Goal: Use online tool/utility: Utilize a website feature to perform a specific function

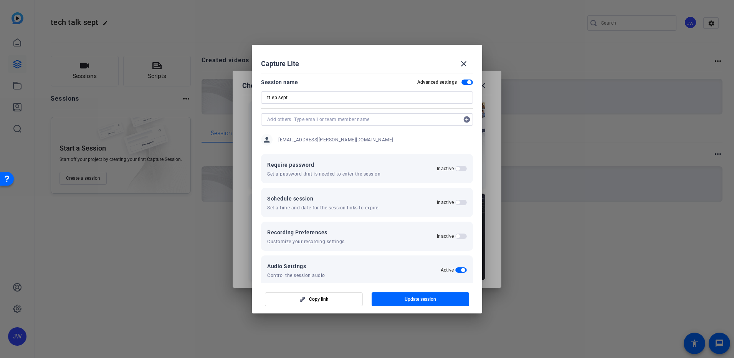
scroll to position [43, 0]
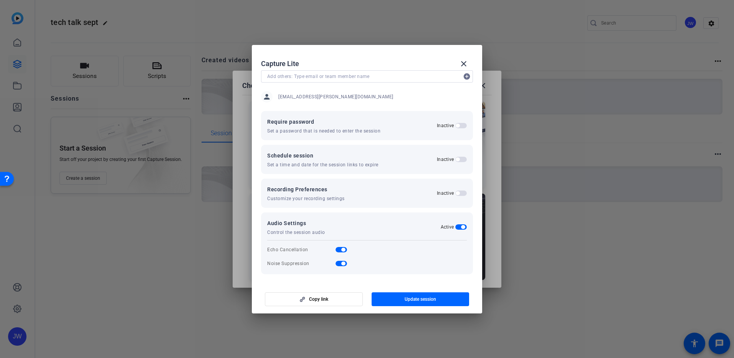
click at [336, 336] on div at bounding box center [367, 179] width 734 height 358
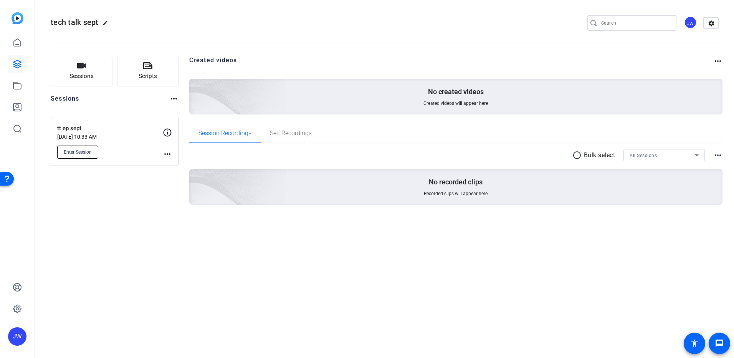
click at [73, 156] on button "Enter Session" at bounding box center [77, 152] width 41 height 13
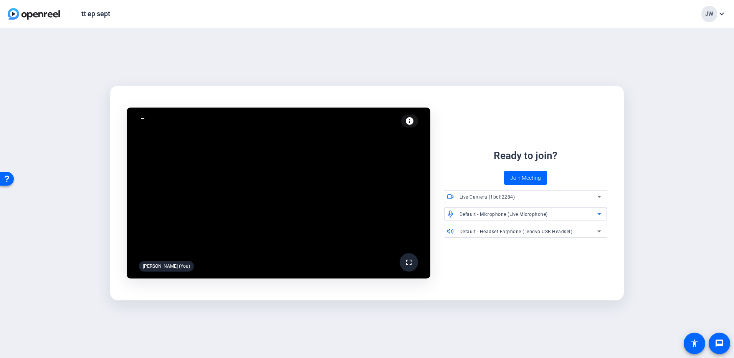
click at [558, 212] on div "Default - Microphone (Live Microphone)" at bounding box center [529, 214] width 138 height 10
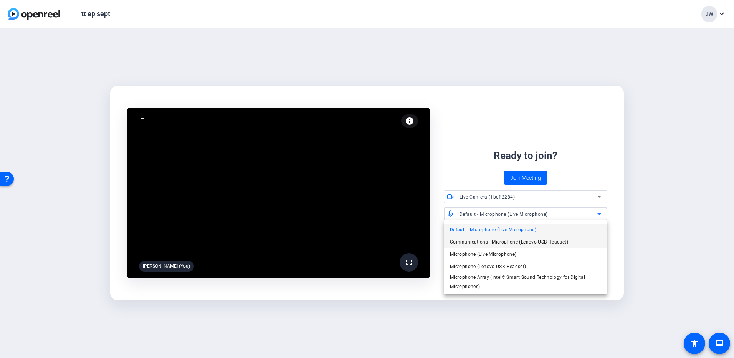
click at [528, 243] on span "Communications - Microphone (Lenovo USB Headset)" at bounding box center [509, 241] width 118 height 9
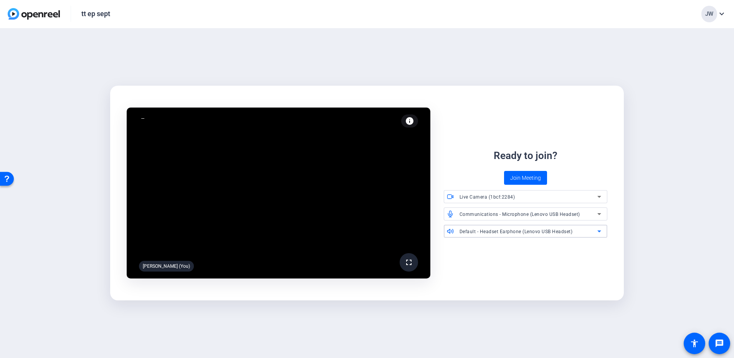
click at [528, 231] on span "Default - Headset Earphone (Lenovo USB Headset)" at bounding box center [516, 231] width 113 height 5
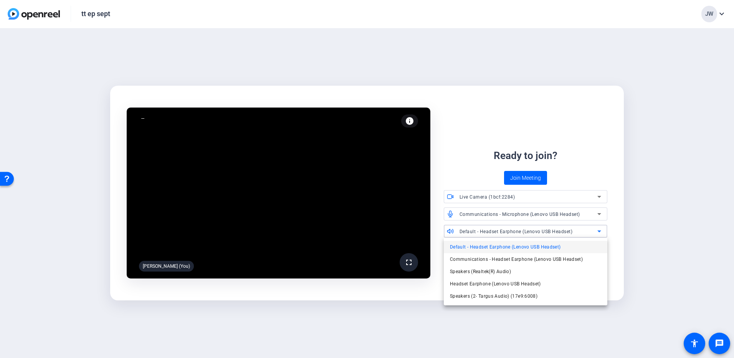
click at [535, 250] on span "Default - Headset Earphone (Lenovo USB Headset)" at bounding box center [505, 246] width 111 height 9
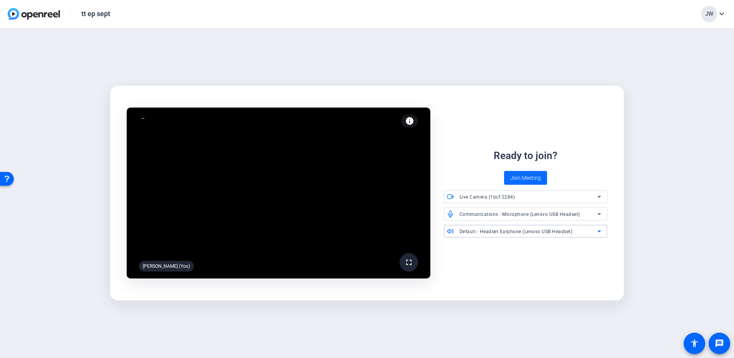
click at [512, 172] on span at bounding box center [525, 178] width 43 height 18
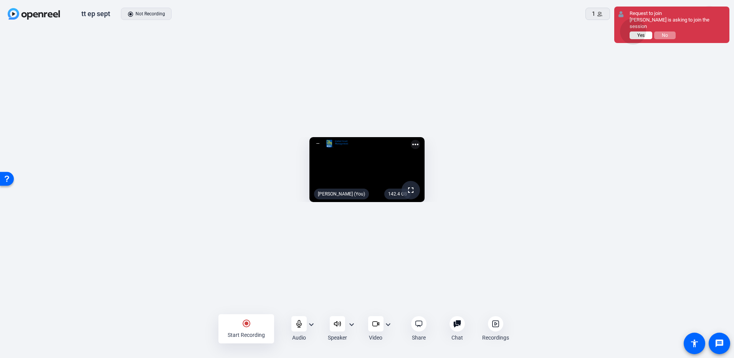
click at [634, 31] on button "Yes" at bounding box center [641, 35] width 23 height 8
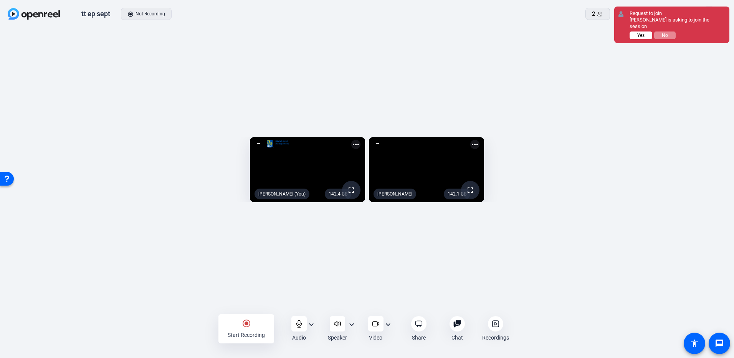
click at [641, 33] on span "Yes" at bounding box center [640, 35] width 7 height 5
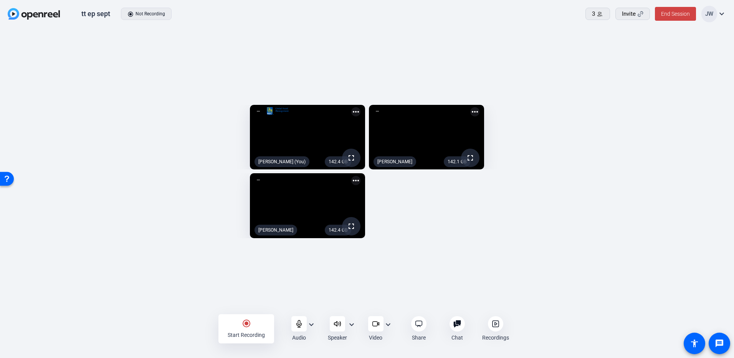
click at [248, 328] on mat-icon "radio_button_checked" at bounding box center [246, 323] width 9 height 9
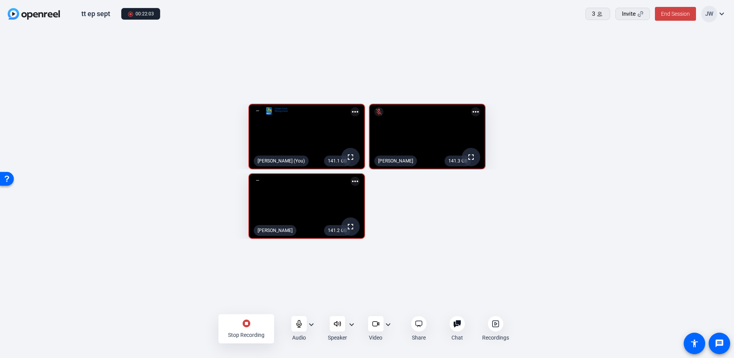
click at [557, 243] on div "141.1 GB fullscreen Jordan Wong (You) more_horiz 141.3 GB fullscreen mic_off Ro…" at bounding box center [367, 171] width 719 height 143
click at [253, 327] on div "stop_circle Stop Recording" at bounding box center [246, 328] width 56 height 29
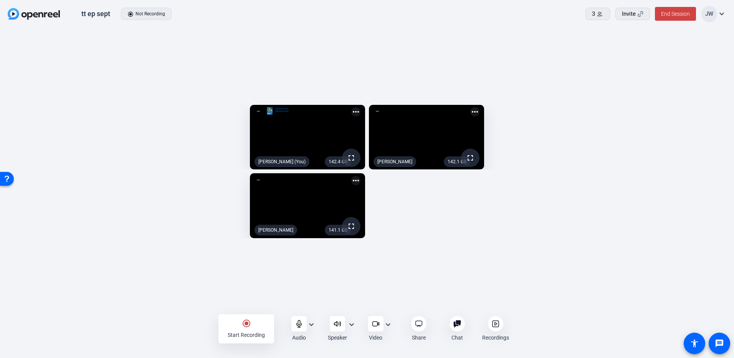
click at [724, 15] on mat-icon "expand_more" at bounding box center [721, 13] width 9 height 9
click at [724, 15] on div at bounding box center [367, 179] width 734 height 358
click at [495, 325] on icon at bounding box center [496, 324] width 2 height 3
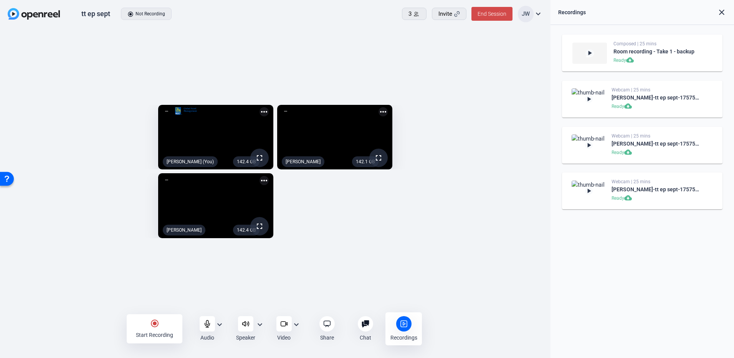
click at [488, 11] on span "End Session" at bounding box center [492, 14] width 29 height 6
click at [461, 51] on span "End Session For All" at bounding box center [470, 49] width 45 height 9
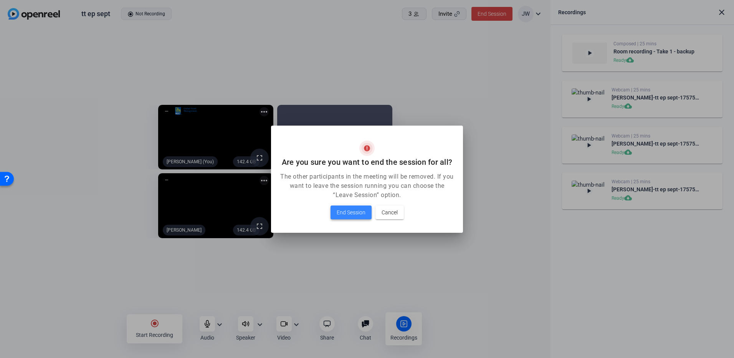
click at [346, 209] on span "End Session" at bounding box center [351, 212] width 29 height 9
